Goal: Information Seeking & Learning: Learn about a topic

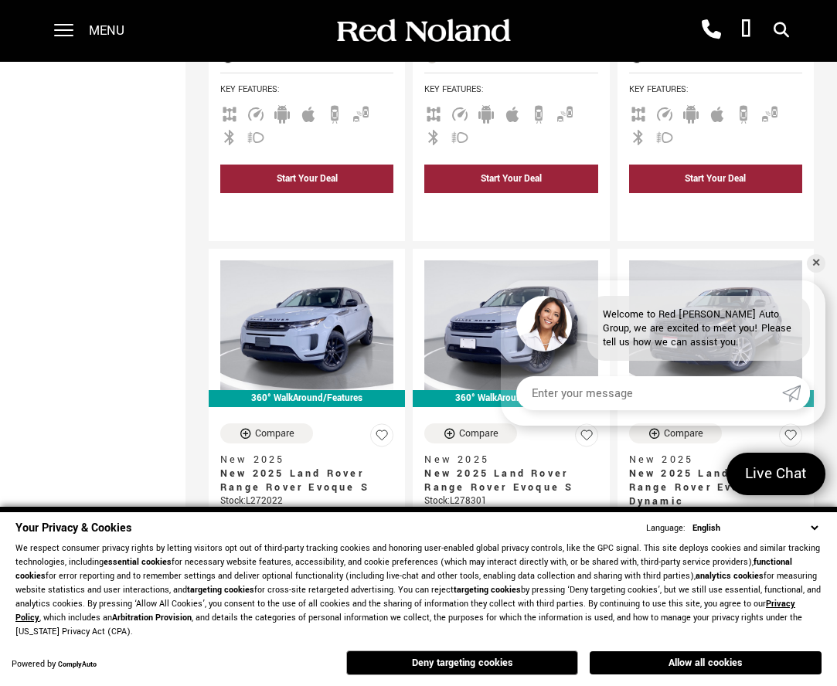
scroll to position [657, 0]
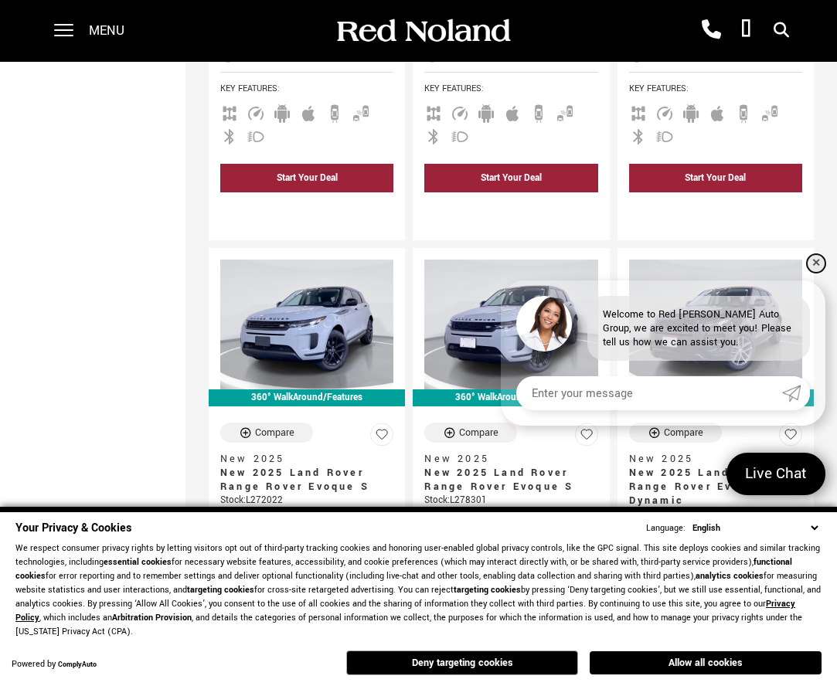
click at [814, 263] on link "✕" at bounding box center [816, 263] width 19 height 19
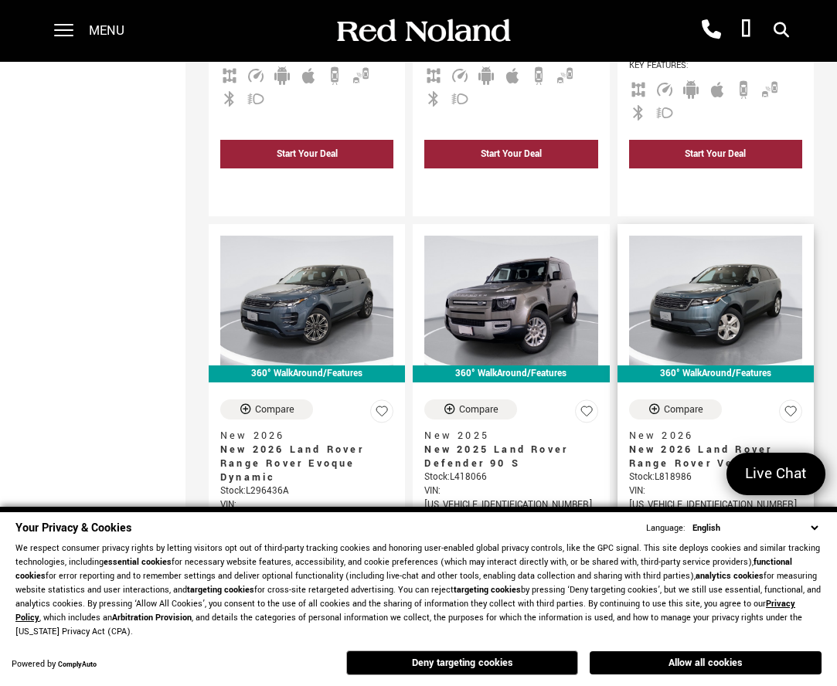
scroll to position [1263, 0]
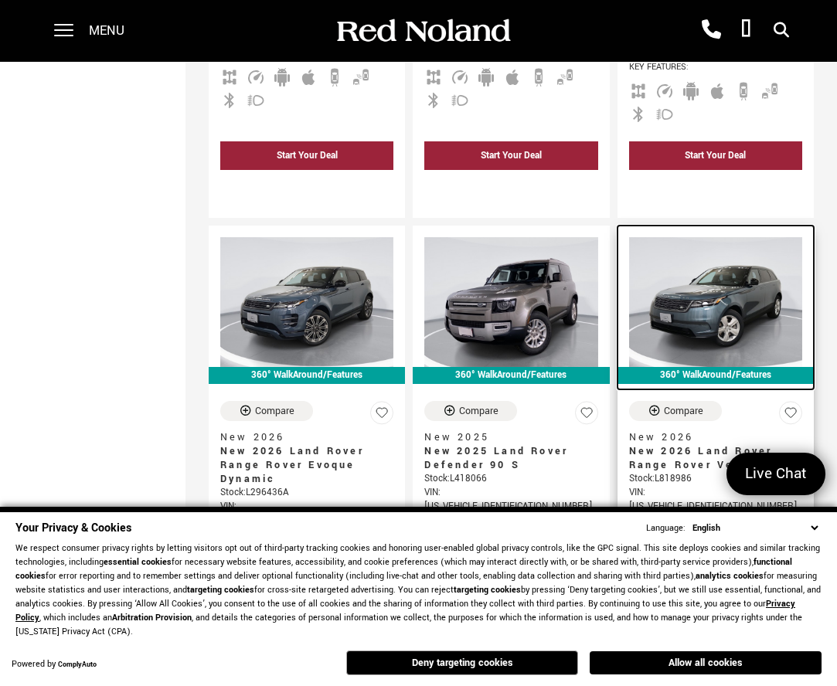
click at [702, 280] on img at bounding box center [715, 302] width 173 height 130
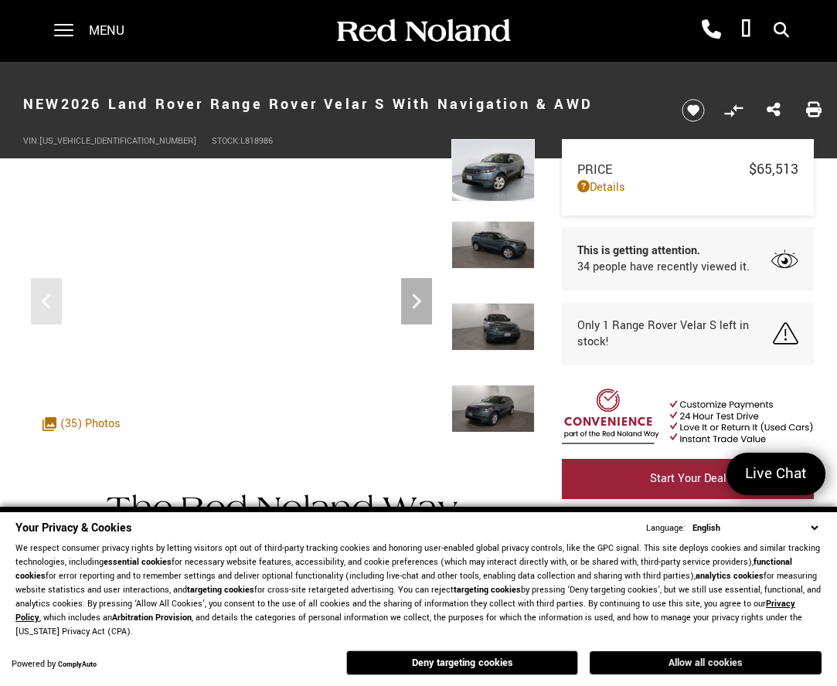
click at [692, 664] on button "Allow all cookies" at bounding box center [705, 662] width 232 height 23
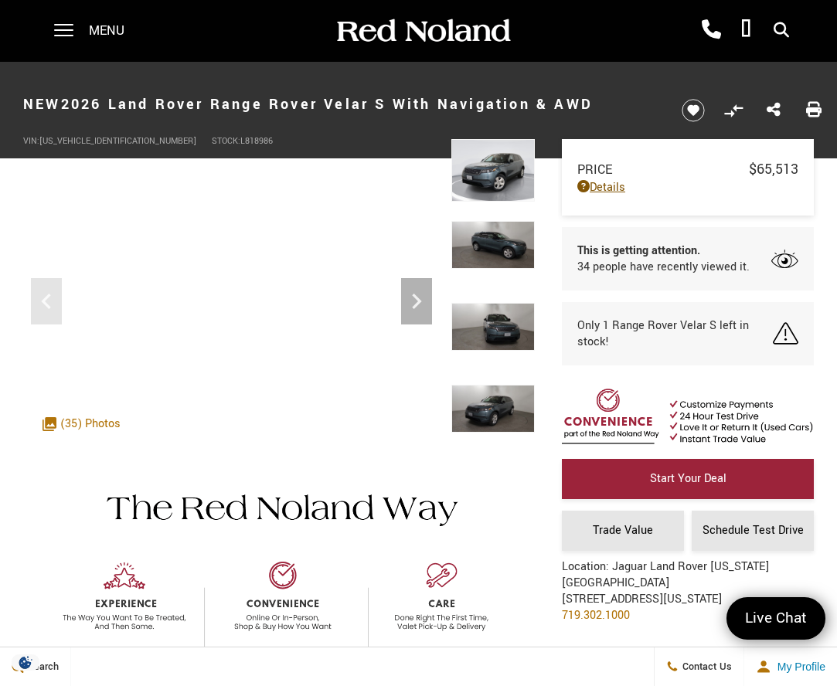
click at [606, 182] on link "Details" at bounding box center [687, 187] width 221 height 16
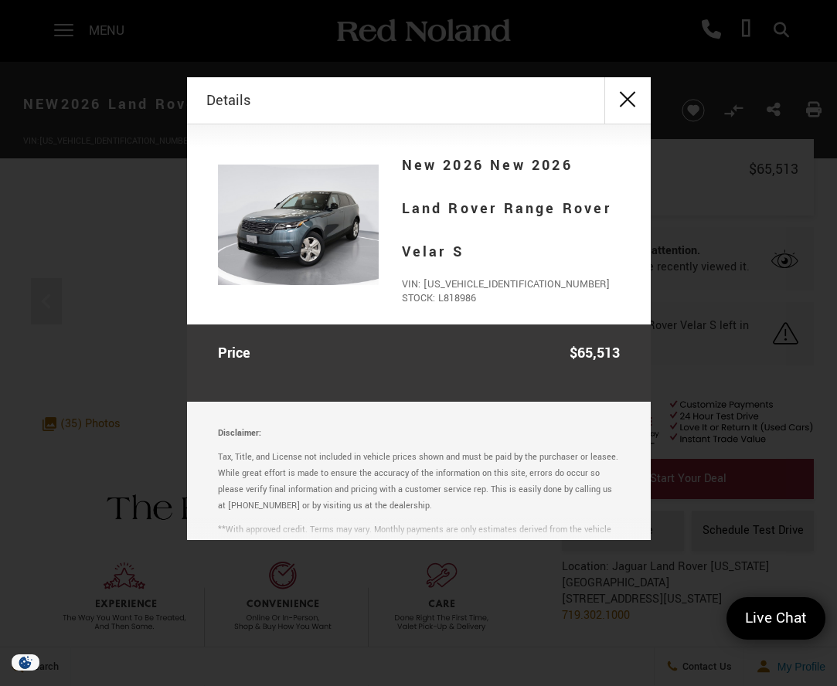
click at [618, 94] on button "close" at bounding box center [627, 100] width 46 height 46
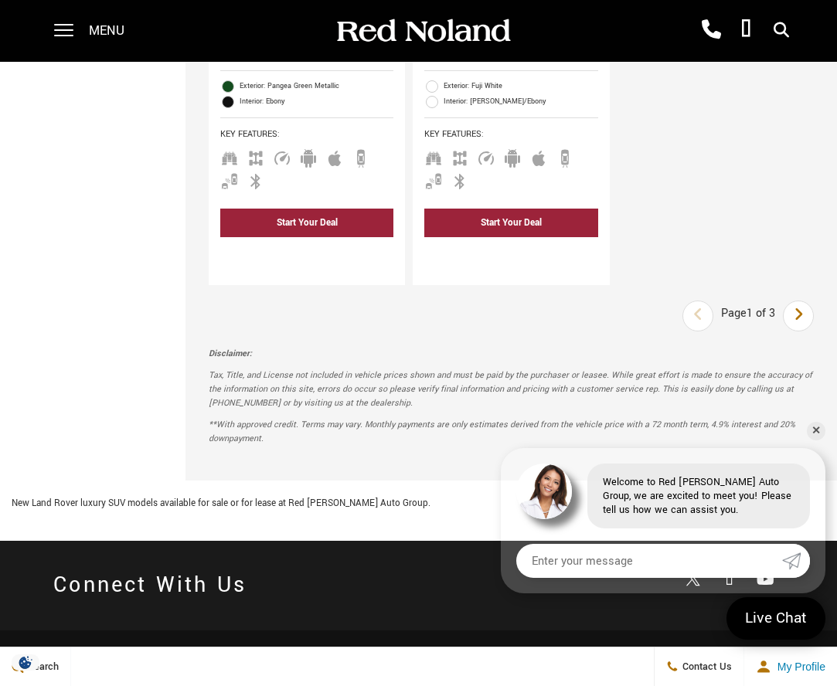
scroll to position [4092, 0]
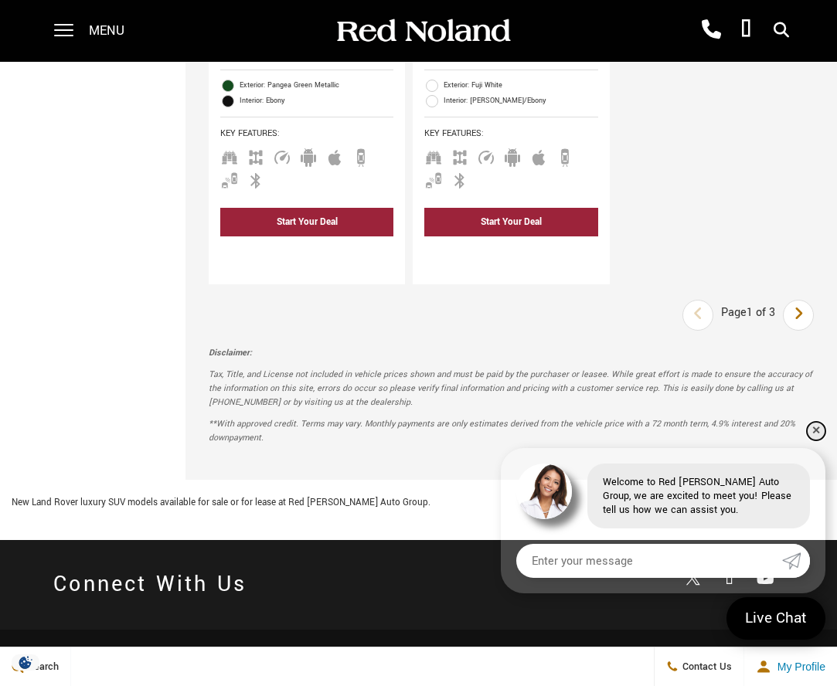
click at [816, 428] on link "✕" at bounding box center [816, 431] width 19 height 19
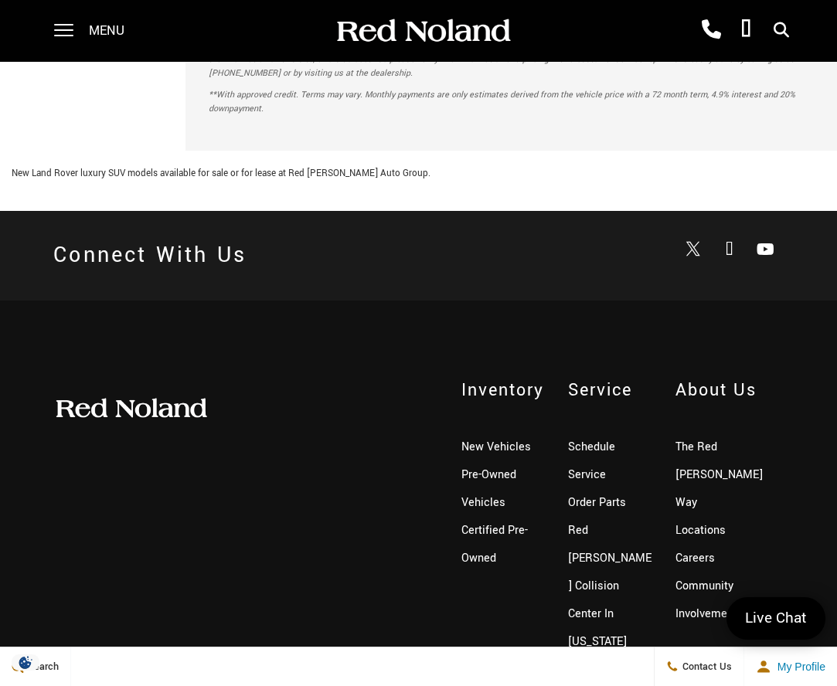
scroll to position [4420, 0]
